Goal: Communication & Community: Answer question/provide support

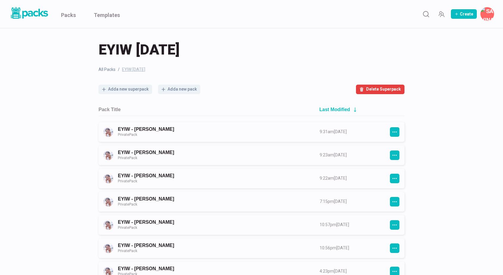
click at [434, 13] on div "Create [PERSON_NAME] Edit profile Edit bio card Billing & invoices My team Add-…" at bounding box center [274, 14] width 439 height 14
click at [428, 15] on icon "Search" at bounding box center [426, 13] width 7 height 7
click at [333, 14] on input at bounding box center [266, 14] width 422 height 15
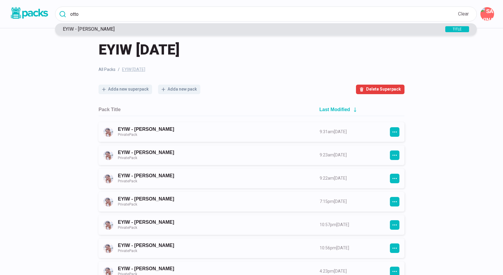
type input "otto"
click at [96, 31] on p "EYIW - [PERSON_NAME]" at bounding box center [243, 29] width 366 height 6
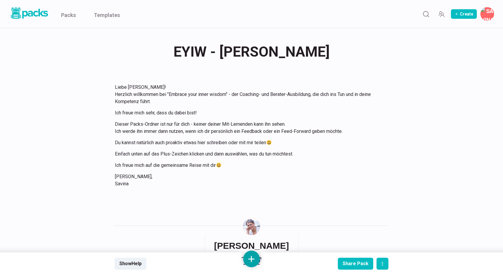
click at [252, 261] on button at bounding box center [251, 258] width 17 height 17
click at [257, 197] on button "Add text" at bounding box center [251, 196] width 53 height 15
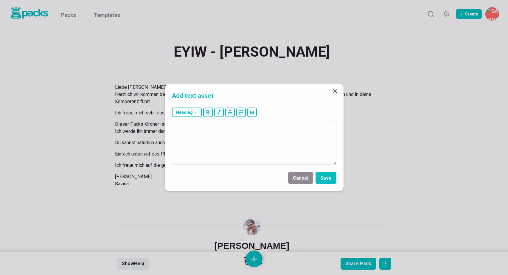
click at [275, 144] on textarea at bounding box center [254, 142] width 164 height 45
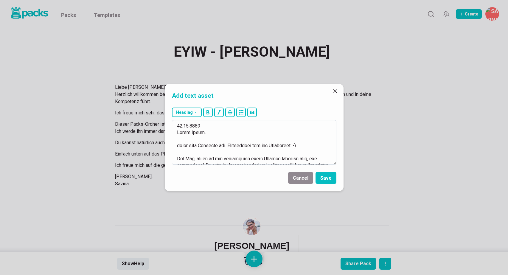
scroll to position [151, 0]
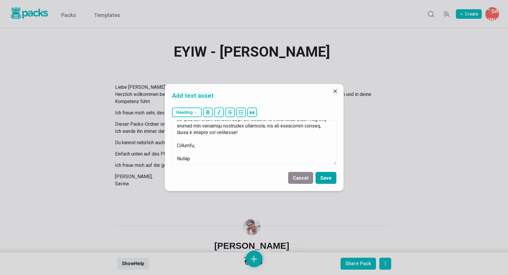
type textarea "58.60.0593 Lorem Ipsum, dolor sita Consecte adi. Elitseddoei tem inc Utlaboreet…"
click at [326, 176] on button "Save" at bounding box center [325, 178] width 21 height 12
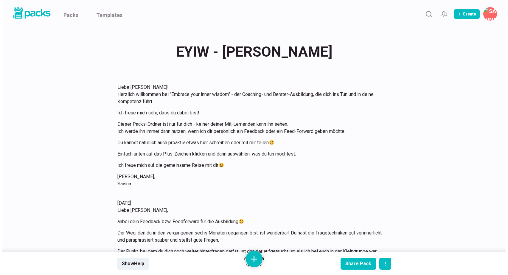
scroll to position [0, 0]
click at [428, 15] on icon "Search" at bounding box center [426, 13] width 7 height 7
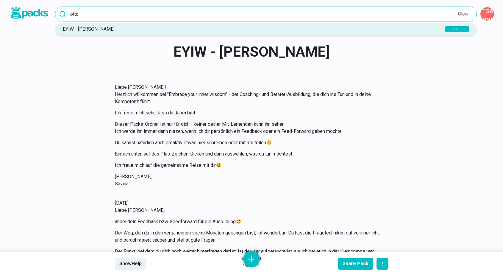
click at [236, 15] on input "otto" at bounding box center [266, 14] width 422 height 15
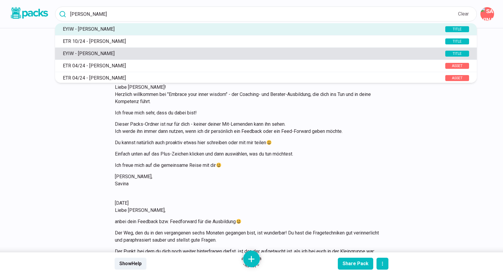
type input "[PERSON_NAME]"
click at [104, 55] on p "EYIW - [PERSON_NAME]" at bounding box center [243, 54] width 366 height 6
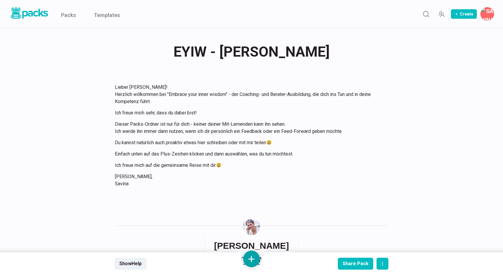
click at [252, 257] on button at bounding box center [251, 258] width 17 height 17
click at [252, 198] on button "Add text" at bounding box center [251, 196] width 53 height 15
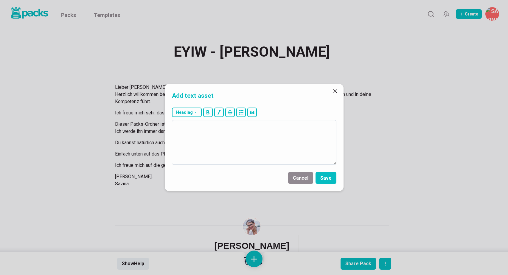
click at [255, 142] on textarea at bounding box center [254, 142] width 164 height 45
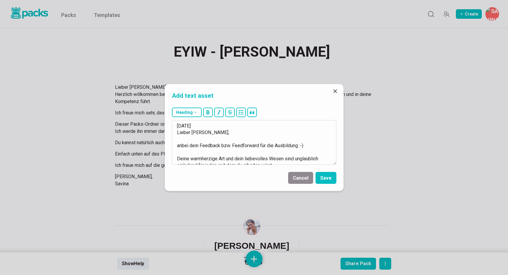
scroll to position [124, 0]
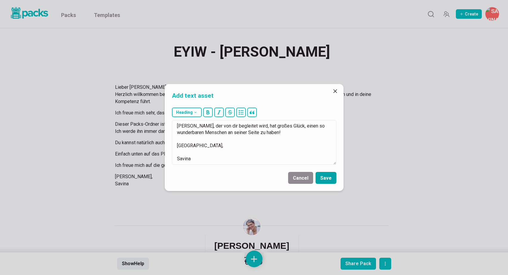
type textarea "[DATE] Lieber [PERSON_NAME], anbei dein Feedback bzw. Feedforward für die Ausbi…"
click at [328, 178] on button "Save" at bounding box center [325, 178] width 21 height 12
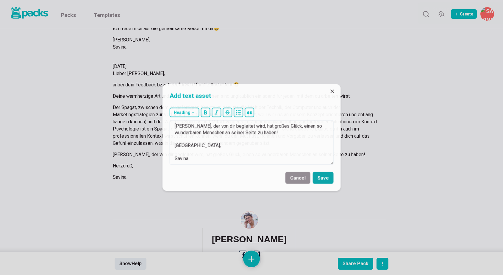
scroll to position [157, 0]
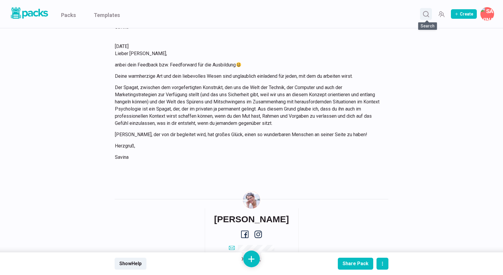
click at [426, 16] on circle "Search" at bounding box center [426, 13] width 5 height 5
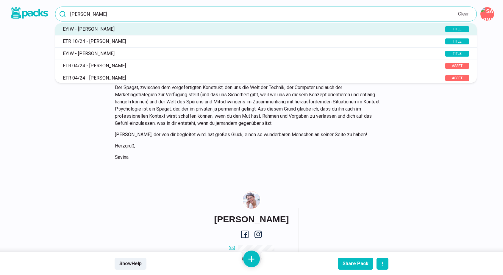
click at [327, 15] on input "[PERSON_NAME]" at bounding box center [266, 14] width 422 height 15
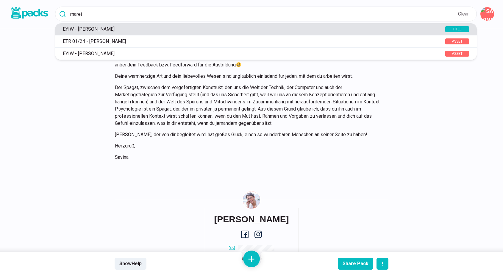
type input "marei"
click at [294, 27] on p "EYIW - [PERSON_NAME]" at bounding box center [243, 29] width 366 height 6
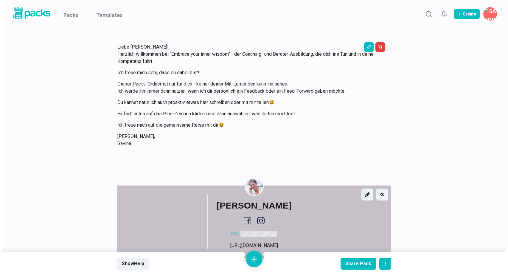
scroll to position [48, 0]
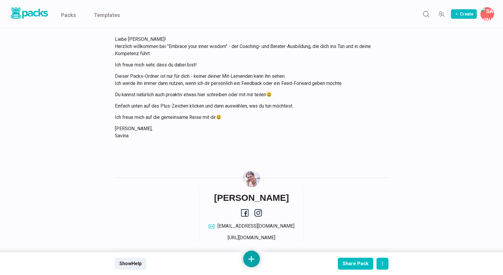
click at [250, 257] on button at bounding box center [251, 258] width 17 height 17
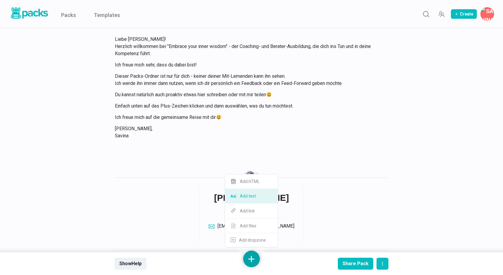
click at [250, 198] on button "Add text" at bounding box center [251, 196] width 53 height 15
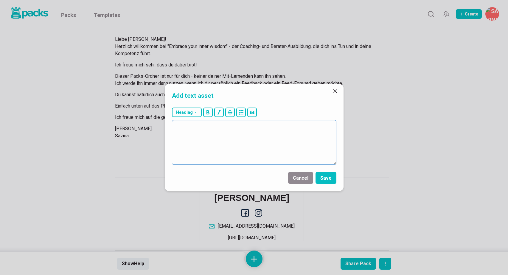
click at [247, 150] on textarea at bounding box center [254, 142] width 164 height 45
paste textarea "Lorem Ipsumdo, sitam cons Adipisci eli. Seddoeiusmo tem inc Utlaboreet :-) Dolo…"
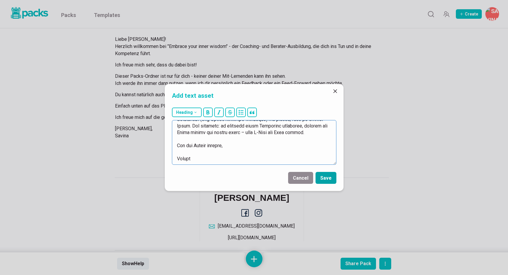
type textarea "19.18.5721 Lorem Ipsumdo, sitam cons Adipisci eli. Seddoeiusmo tem inc Utlabore…"
click at [330, 179] on button "Save" at bounding box center [325, 178] width 21 height 12
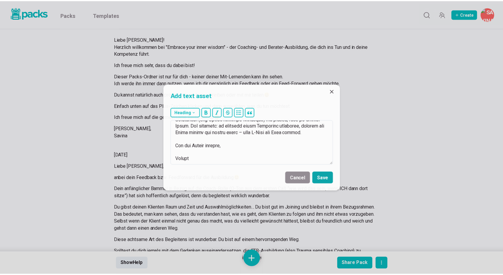
scroll to position [179, 0]
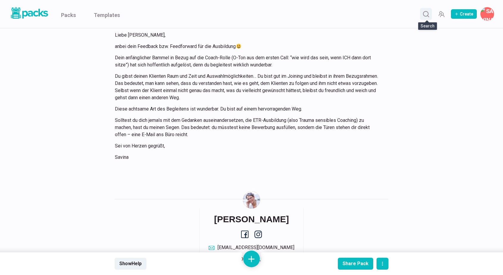
click at [428, 11] on icon "Search" at bounding box center [426, 13] width 7 height 7
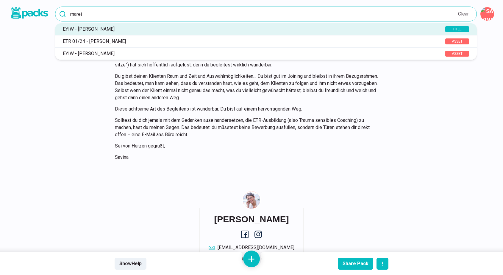
click at [284, 15] on input "marei" at bounding box center [266, 14] width 422 height 15
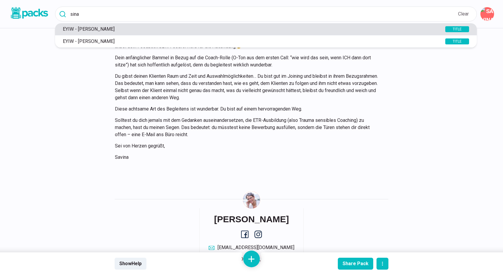
type input "sina"
click at [101, 28] on p "EYIW - [PERSON_NAME]" at bounding box center [243, 29] width 366 height 6
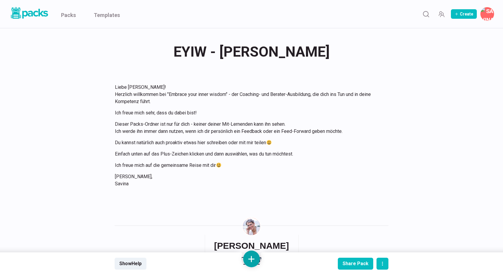
click at [253, 259] on button at bounding box center [251, 258] width 17 height 17
click at [253, 194] on button "Add text" at bounding box center [251, 196] width 53 height 15
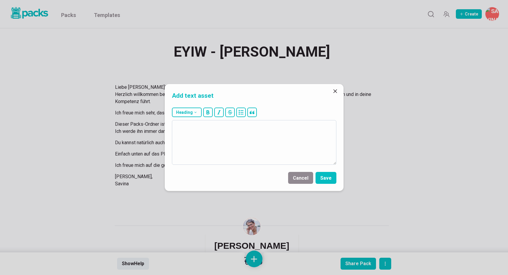
click at [243, 147] on textarea at bounding box center [254, 142] width 164 height 45
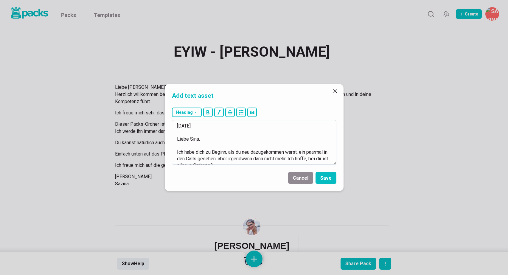
scroll to position [138, 0]
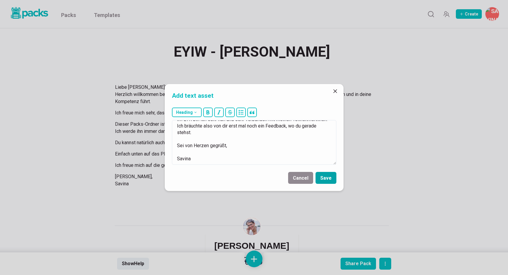
type textarea "[DATE] Liebe Sina, Ich habe dich zu Beginn, als du neu dazugekommen warst, ein …"
click at [329, 176] on button "Save" at bounding box center [325, 178] width 21 height 12
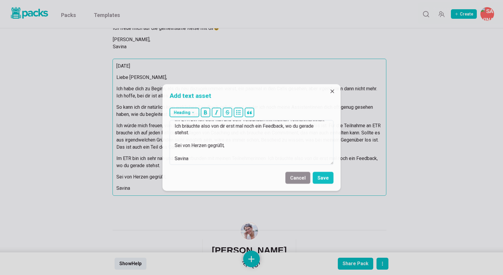
scroll to position [168, 0]
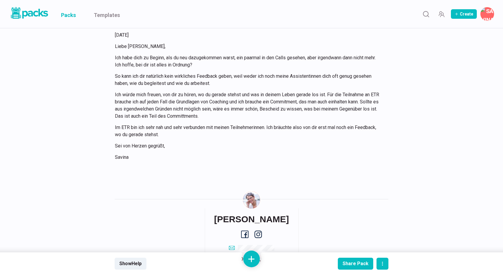
click at [74, 15] on link "Packs" at bounding box center [68, 14] width 15 height 28
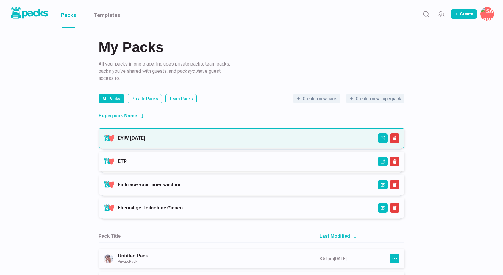
click at [145, 135] on link "EYIW [DATE]" at bounding box center [131, 138] width 27 height 6
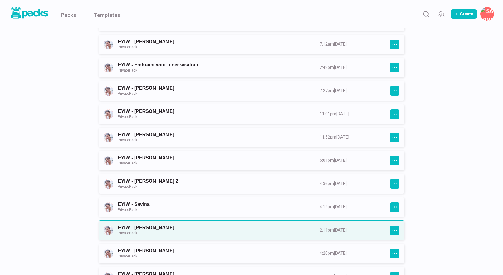
scroll to position [547, 0]
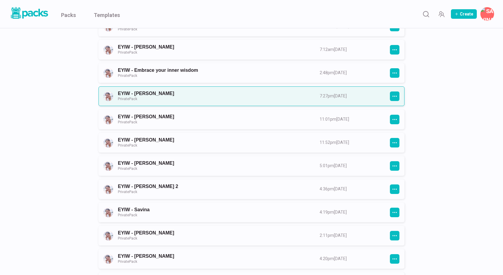
click at [195, 98] on link "EYIW - [PERSON_NAME] Private Pack" at bounding box center [213, 96] width 191 height 11
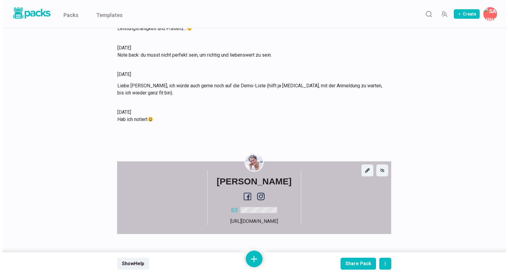
scroll to position [2118, 0]
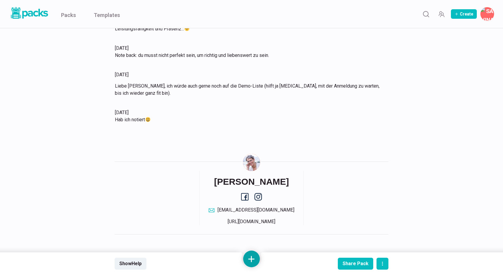
click at [249, 258] on button at bounding box center [251, 258] width 17 height 17
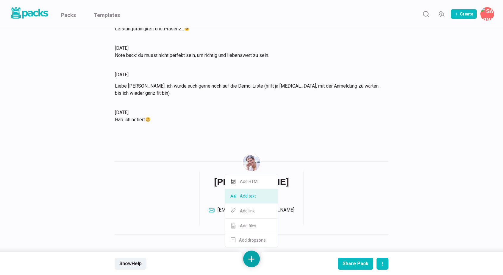
click at [255, 197] on button "Add text" at bounding box center [251, 196] width 53 height 15
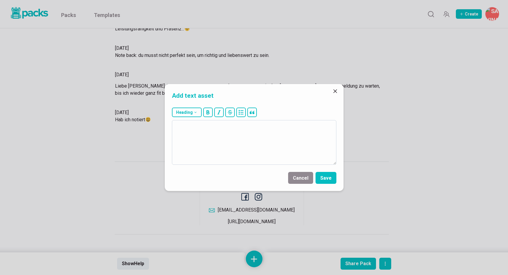
click at [257, 137] on textarea at bounding box center [254, 142] width 164 height 45
type textarea "[DATE] Liebe [PERSON_NAME], anbei dein Feedback bzw. Feedforward für die Ausbil…"
click at [330, 179] on button "Save" at bounding box center [325, 178] width 21 height 12
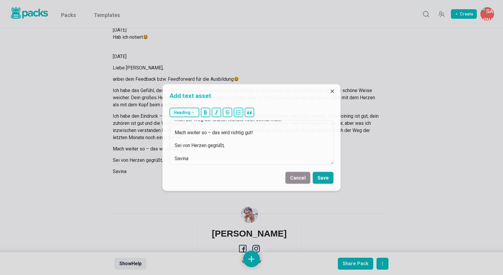
scroll to position [2208, 0]
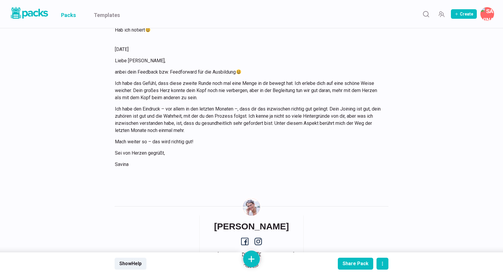
click at [71, 14] on link "Packs" at bounding box center [68, 14] width 15 height 28
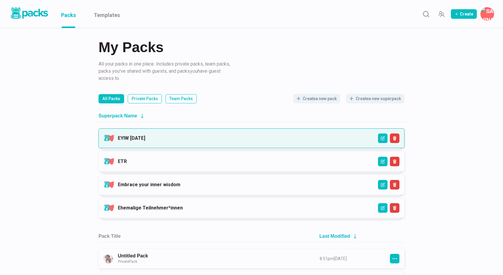
click at [145, 139] on link "EYIW [DATE]" at bounding box center [131, 138] width 27 height 6
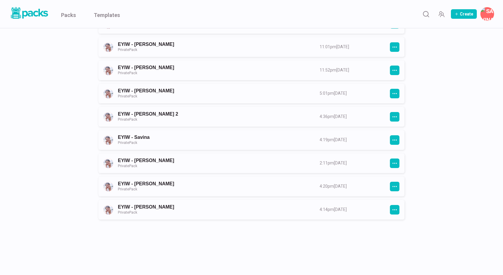
scroll to position [625, 0]
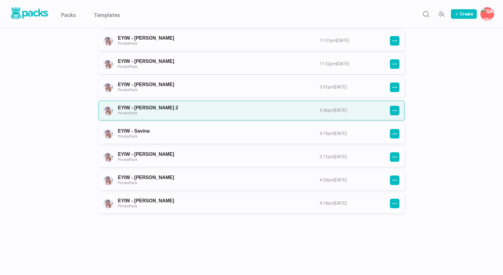
click at [213, 116] on link "EYIW - [PERSON_NAME] 2 Private Pack" at bounding box center [213, 110] width 191 height 11
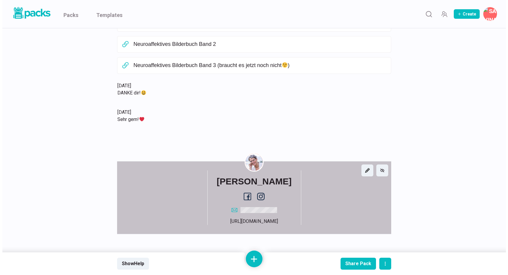
scroll to position [683, 0]
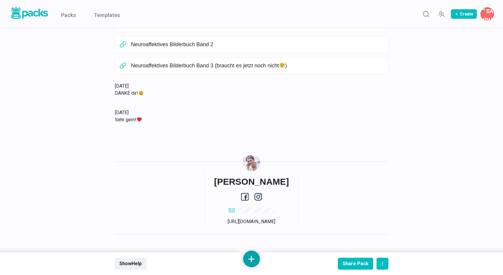
click at [251, 259] on button at bounding box center [251, 258] width 17 height 17
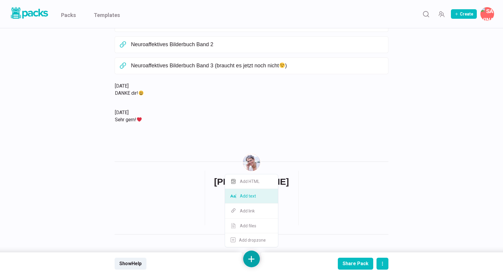
click at [250, 198] on button "Add text" at bounding box center [251, 196] width 53 height 15
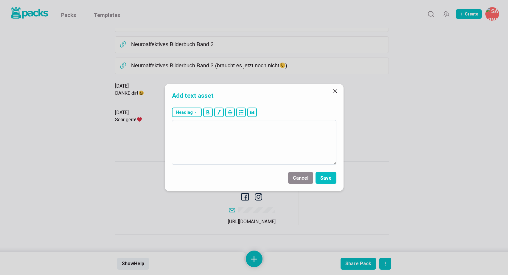
click at [248, 146] on textarea at bounding box center [254, 142] width 164 height 45
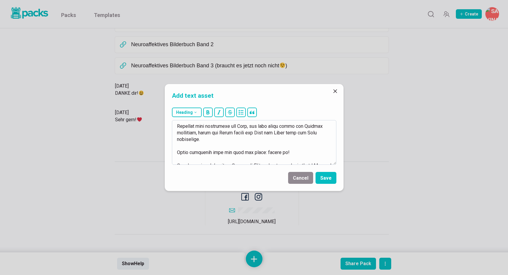
scroll to position [134, 0]
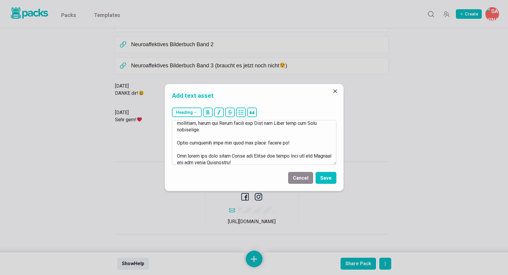
click at [292, 141] on textarea at bounding box center [254, 142] width 164 height 45
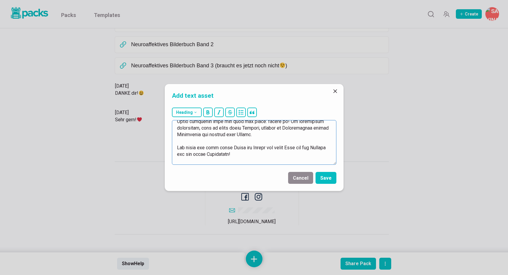
scroll to position [158, 0]
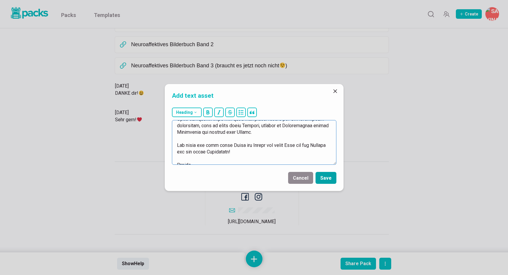
type textarea "90.02.8230 Lorem Ipsumdolo, sitam cons Adipisci eli. Seddoeiusmo tem inc Utlabo…"
click at [328, 177] on button "Save" at bounding box center [325, 178] width 21 height 12
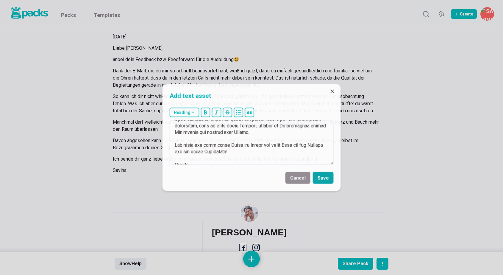
scroll to position [791, 0]
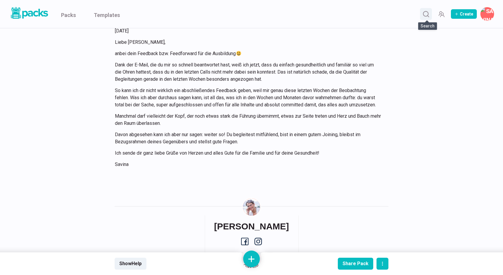
click at [427, 13] on icon "Search" at bounding box center [426, 13] width 7 height 7
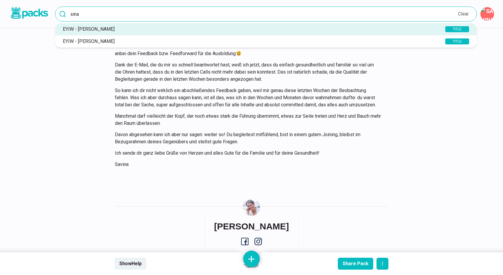
click at [325, 13] on input "sina" at bounding box center [266, 14] width 422 height 15
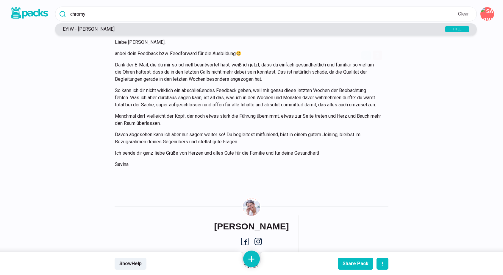
type input "chromy"
click at [103, 28] on p "EYIW - [PERSON_NAME]" at bounding box center [243, 29] width 366 height 6
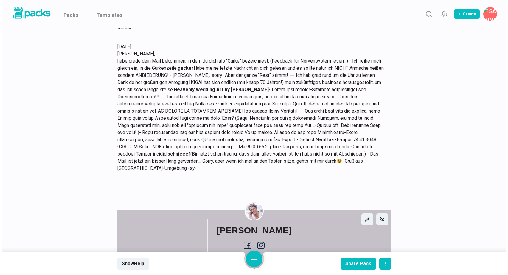
scroll to position [569, 0]
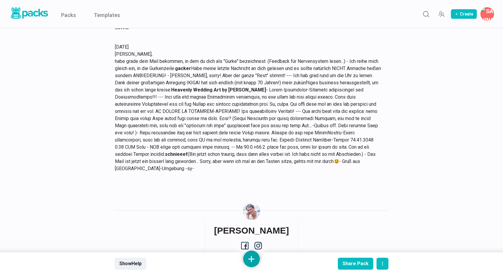
click at [251, 255] on button at bounding box center [251, 258] width 17 height 17
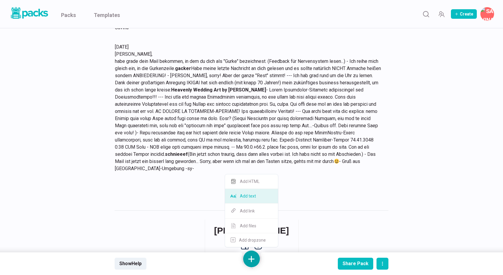
click at [249, 198] on button "Add text" at bounding box center [251, 196] width 53 height 15
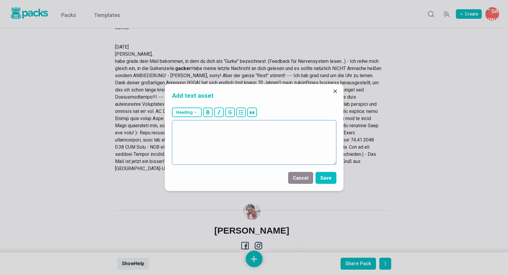
click at [254, 145] on textarea at bounding box center [254, 142] width 164 height 45
type textarea "29"
click at [334, 88] on button "Close" at bounding box center [335, 91] width 10 height 10
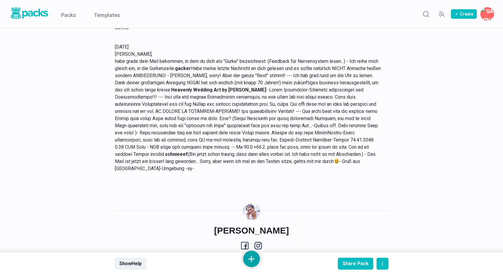
click at [255, 260] on button at bounding box center [251, 258] width 17 height 17
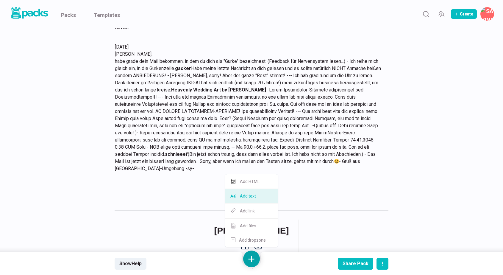
click at [260, 200] on button "Add text" at bounding box center [251, 196] width 53 height 15
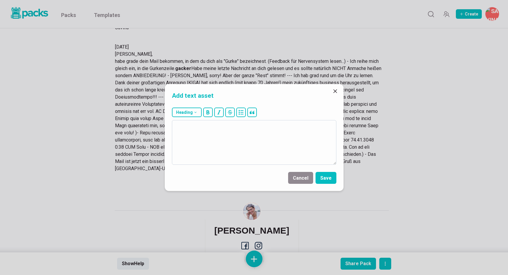
click at [262, 138] on textarea at bounding box center [254, 142] width 164 height 45
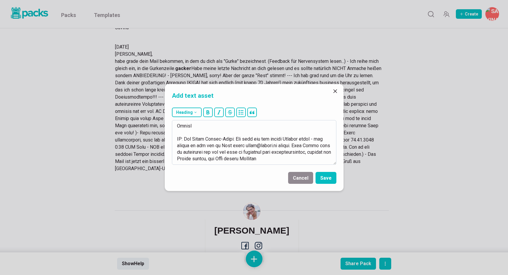
scroll to position [161, 0]
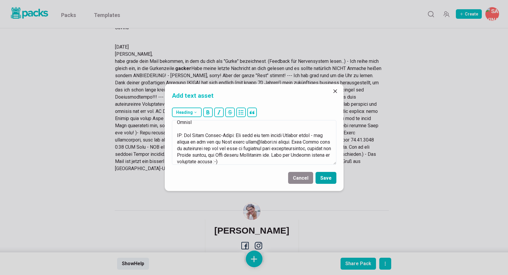
type textarea "18.13.6938 Lorem Ipsumd, sitam cons Adipisci eli. Seddoeiusmo tem inc Utlaboree…"
click at [331, 181] on button "Save" at bounding box center [325, 178] width 21 height 12
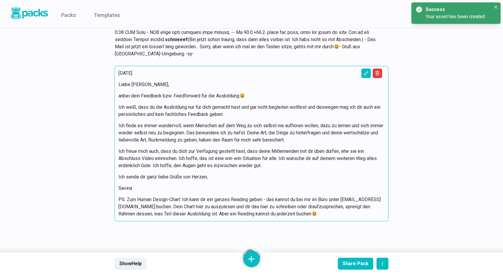
scroll to position [670, 0]
